Goal: Check status: Check status

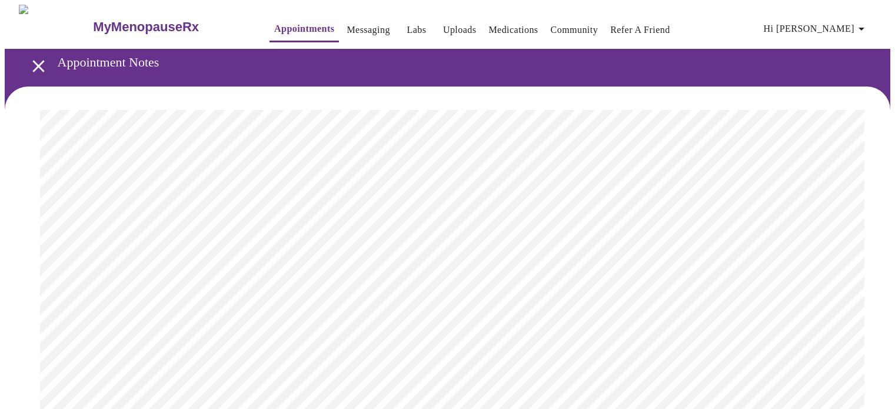
scroll to position [4058, 0]
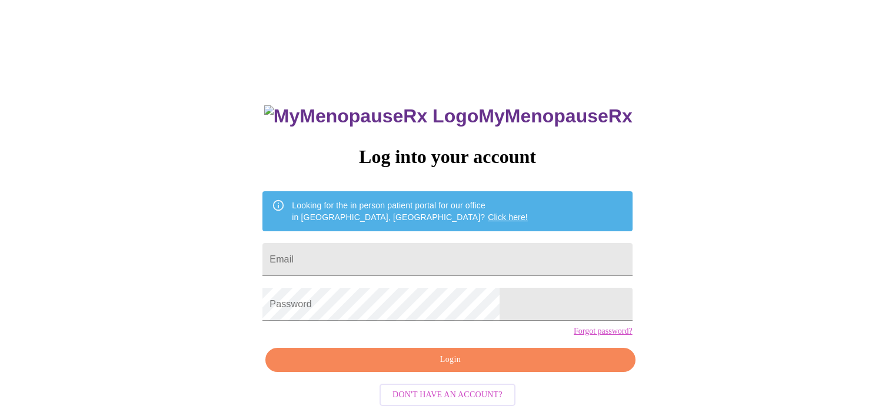
scroll to position [22, 0]
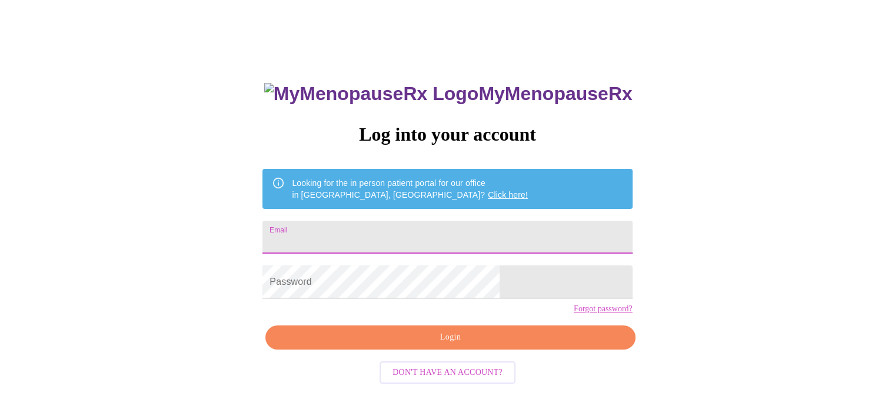
click at [469, 230] on input "Email" at bounding box center [448, 237] width 370 height 33
type input "[EMAIL_ADDRESS][DOMAIN_NAME]"
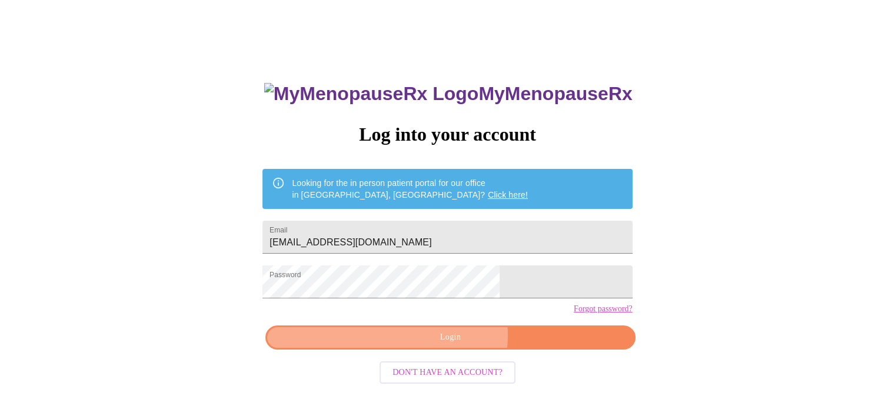
click at [453, 345] on span "Login" at bounding box center [450, 337] width 343 height 15
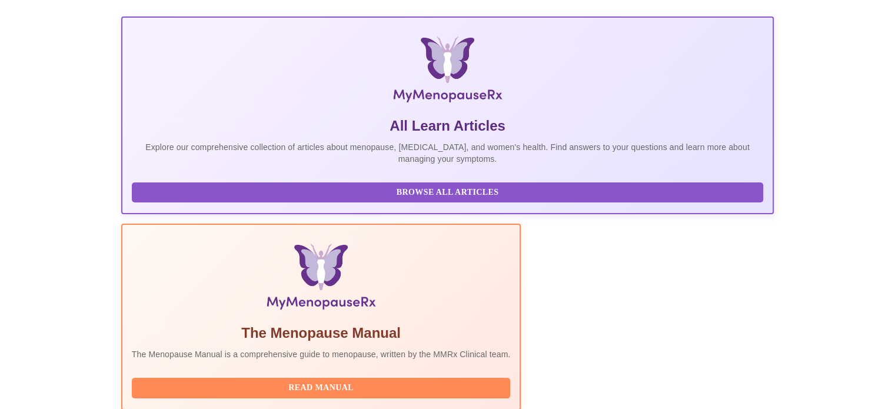
scroll to position [161, 0]
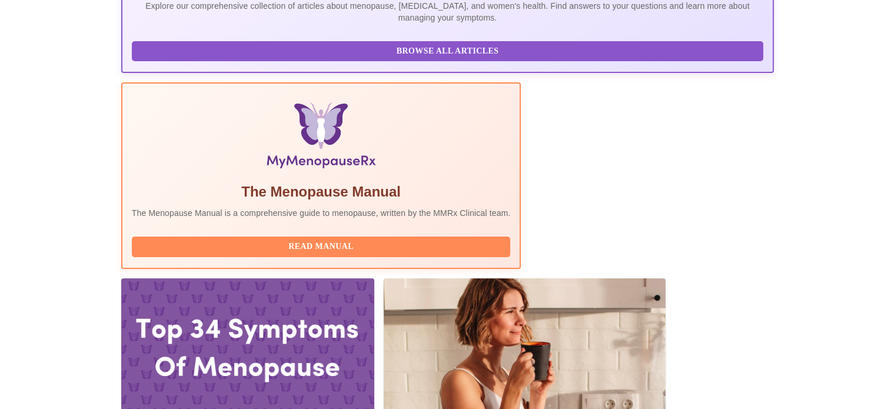
scroll to position [366, 0]
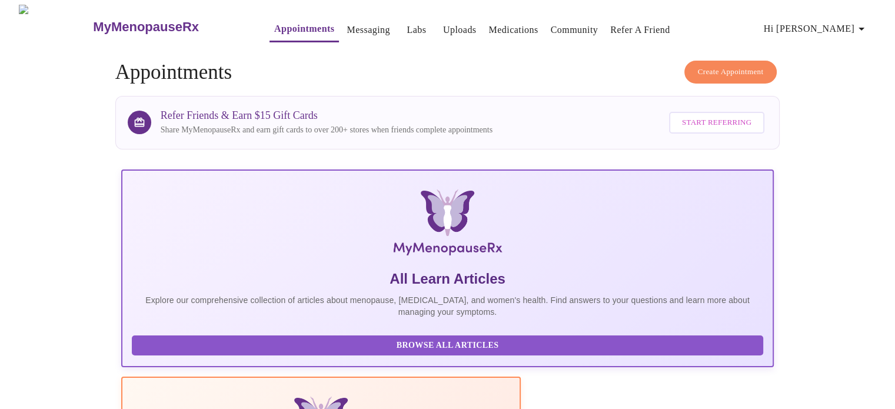
click at [153, 19] on h3 "MyMenopauseRx" at bounding box center [146, 26] width 106 height 15
click at [489, 25] on link "Medications" at bounding box center [513, 30] width 49 height 16
